Goal: Contribute content: Add original content to the website for others to see

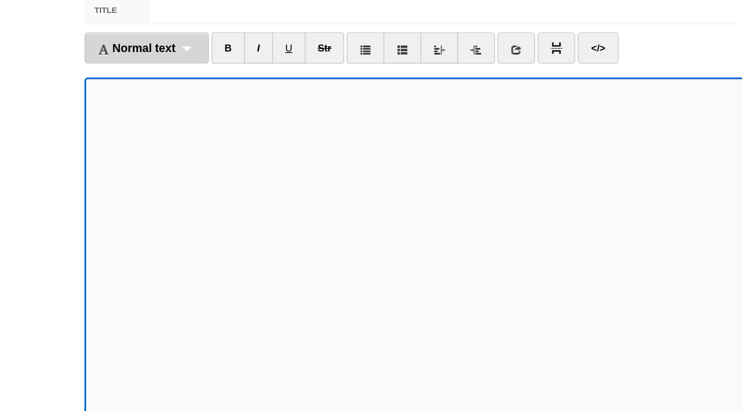
click at [183, 85] on div "Normal text Normal text Heading 1 Heading 2 Heading 3" at bounding box center [152, 84] width 82 height 20
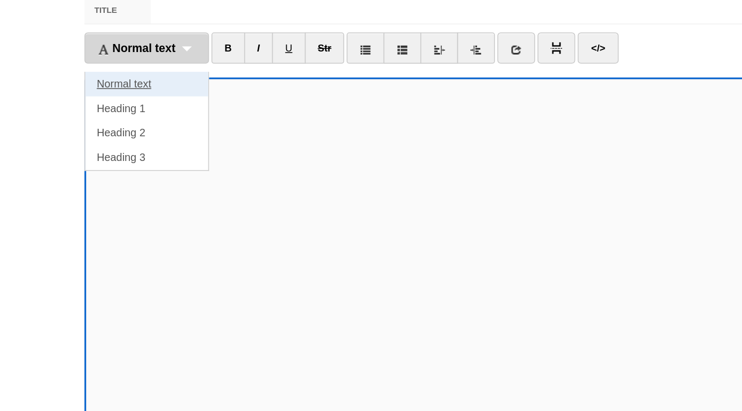
click at [161, 108] on link "Normal text" at bounding box center [151, 108] width 81 height 16
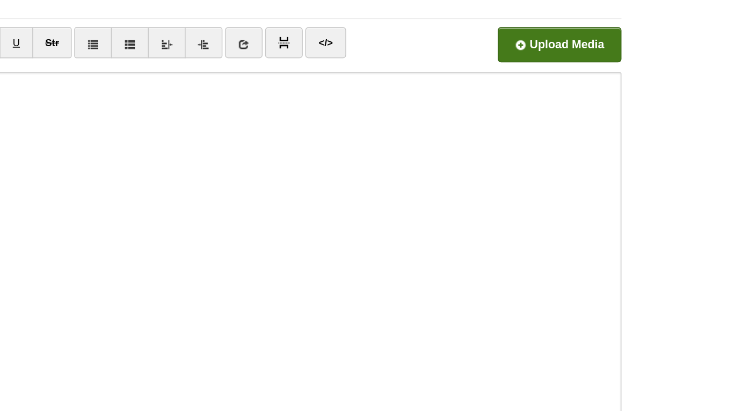
click at [612, 86] on input "file" at bounding box center [266, 88] width 813 height 55
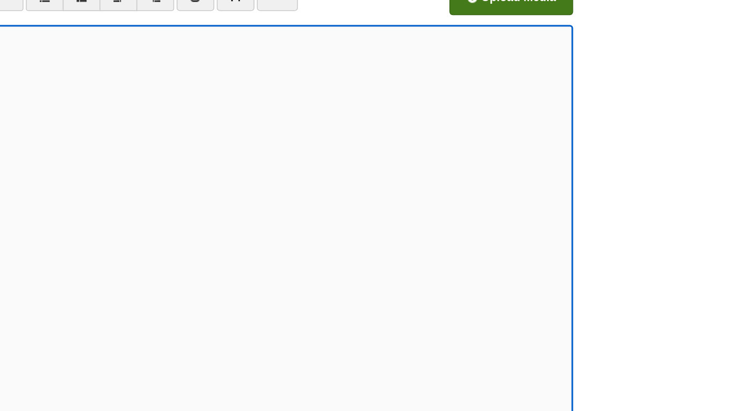
click at [570, 89] on input "file" at bounding box center [266, 88] width 813 height 55
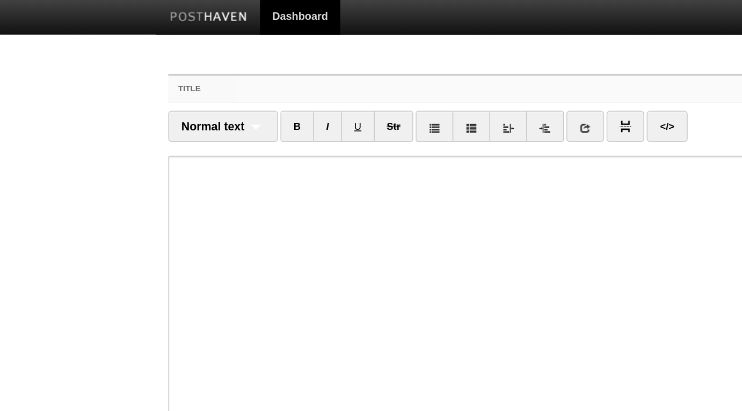
click at [237, 63] on input "Title" at bounding box center [392, 59] width 477 height 17
paste input "Smoking Causes More than a Bad Smell"
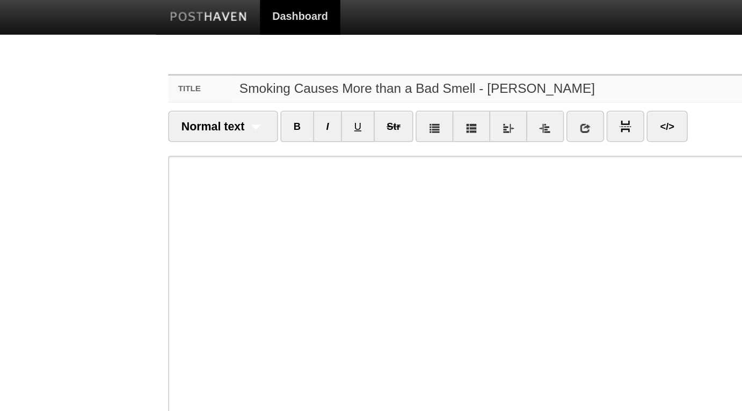
type input "Smoking Causes More than a Bad Smell - [PERSON_NAME]"
click at [111, 387] on input "Save and Publish" at bounding box center [165, 400] width 109 height 27
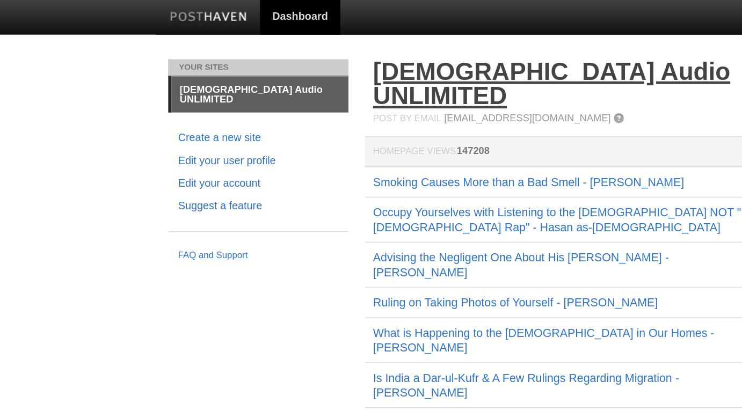
click at [331, 54] on link "[DEMOGRAPHIC_DATA] Audio UNLIMITED" at bounding box center [362, 56] width 234 height 34
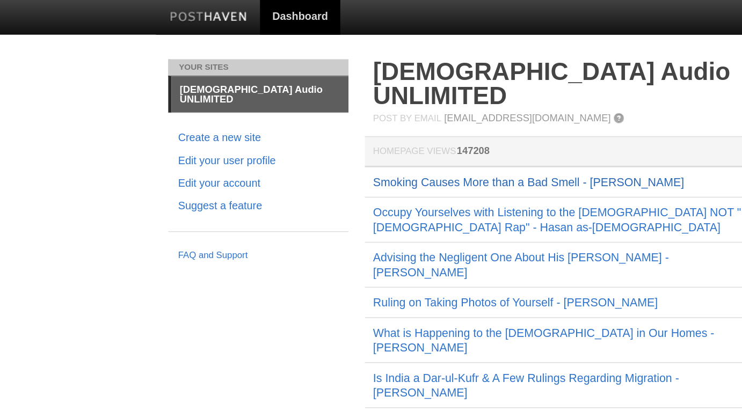
click at [322, 117] on link "Smoking Causes More than a Bad Smell - [PERSON_NAME]" at bounding box center [347, 121] width 204 height 9
click at [349, 117] on link "Smoking Causes More than a Bad Smell - [PERSON_NAME]" at bounding box center [347, 121] width 204 height 9
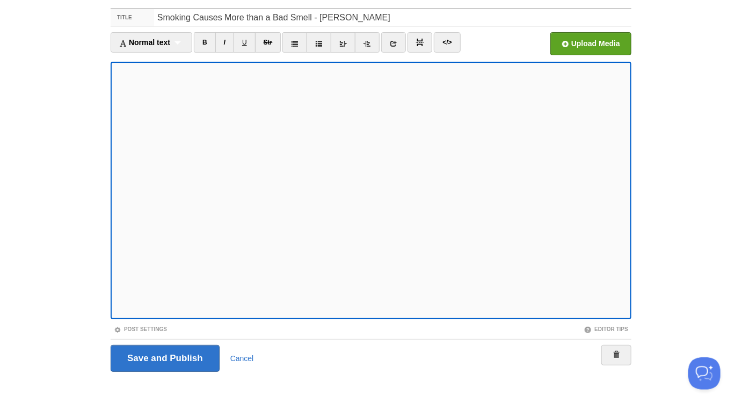
click at [595, 353] on div "Save and Publish Cancel" at bounding box center [371, 358] width 521 height 27
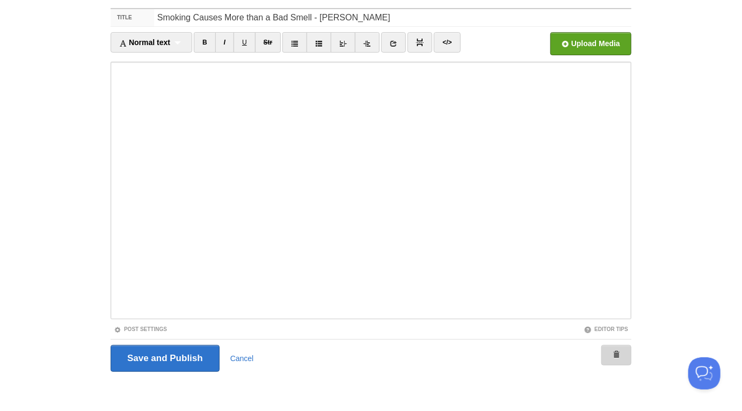
click at [617, 351] on span at bounding box center [617, 355] width 8 height 8
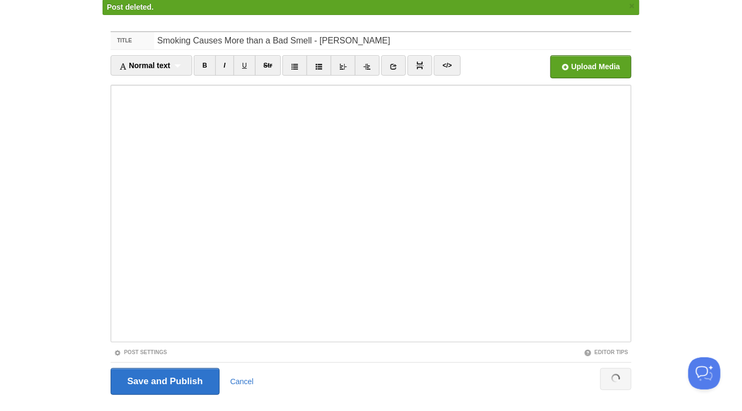
scroll to position [40, 0]
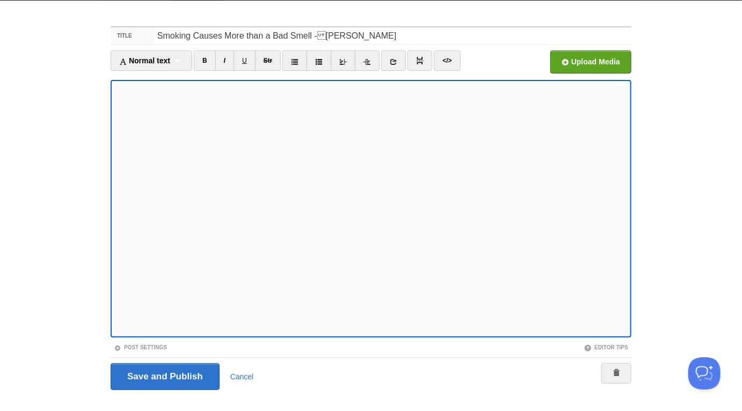
scroll to position [42, 0]
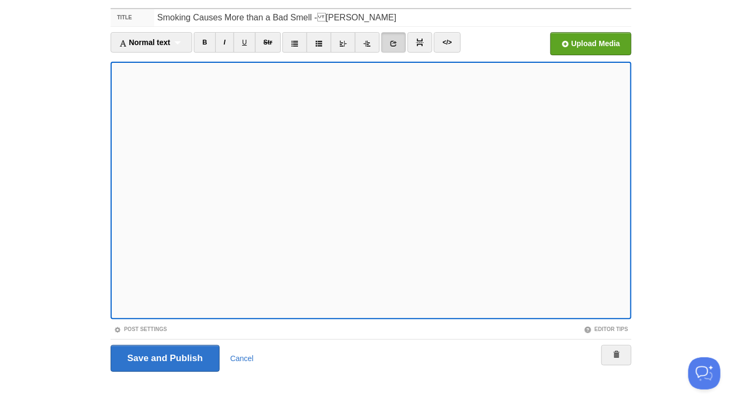
click at [148, 332] on div "Post Settings" at bounding box center [241, 329] width 260 height 9
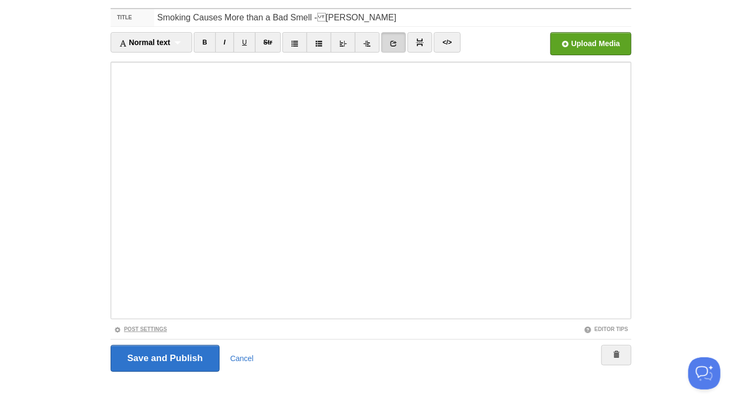
click at [148, 330] on link "Post Settings" at bounding box center [140, 330] width 53 height 6
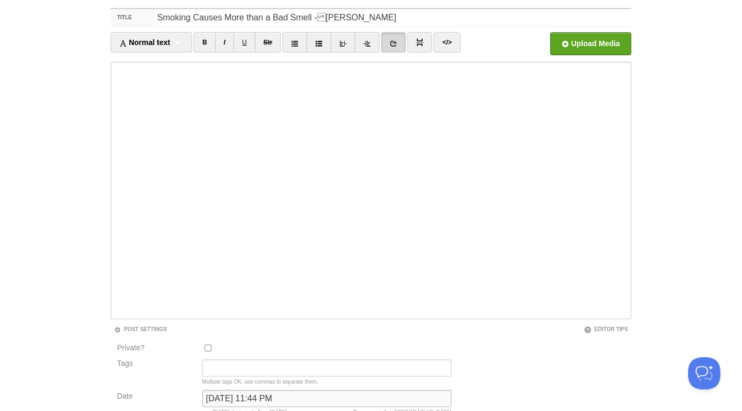
click at [226, 394] on input "March 15, 2024 at 11:44 PM" at bounding box center [326, 398] width 249 height 17
type input "n"
type input "now"
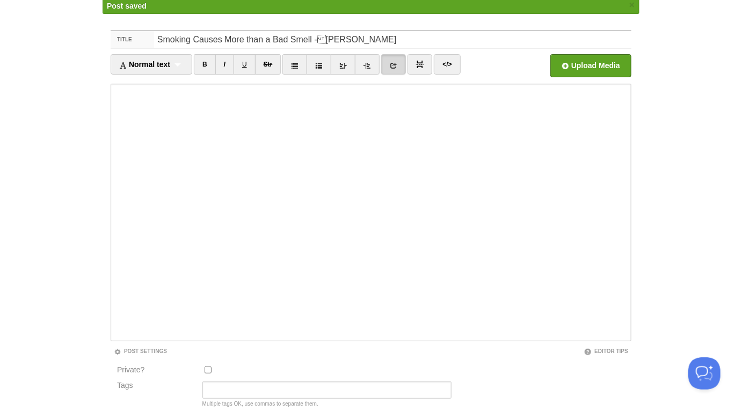
scroll to position [40, 0]
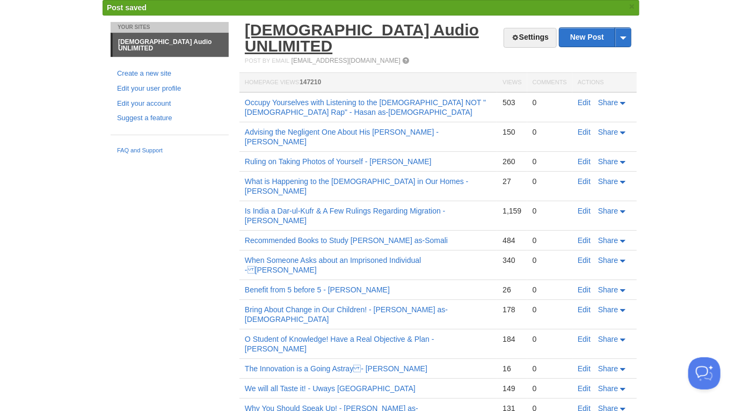
click at [366, 24] on link "[DEMOGRAPHIC_DATA] Audio UNLIMITED" at bounding box center [362, 38] width 234 height 34
